Goal: Check status

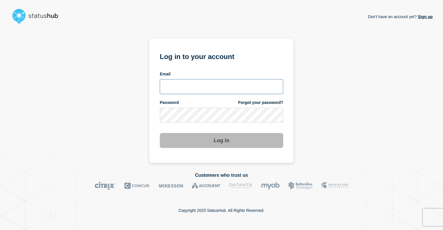
type input "[EMAIL_ADDRESS][DOMAIN_NAME]"
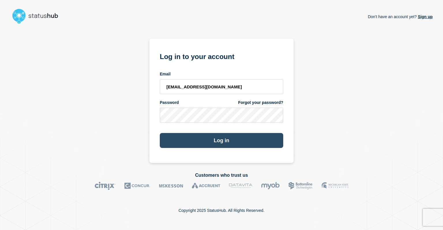
click at [176, 145] on button "Log in" at bounding box center [221, 140] width 123 height 15
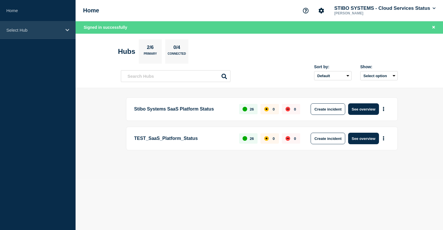
click at [68, 31] on icon at bounding box center [67, 30] width 4 height 4
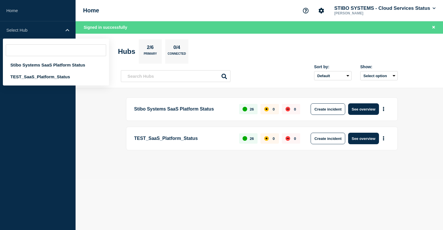
click at [92, 159] on main "Stibo Systems SaaS Platform Status 26 0 0 Create incident See overview TEST_Saa…" at bounding box center [259, 133] width 367 height 91
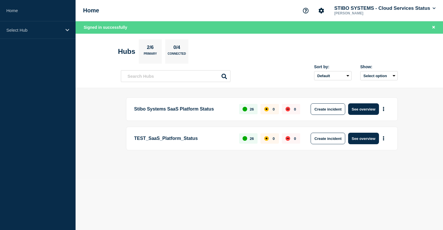
click at [99, 139] on main "Stibo Systems SaaS Platform Status 26 0 0 Create incident See overview TEST_Saa…" at bounding box center [259, 133] width 367 height 91
